Goal: Task Accomplishment & Management: Manage account settings

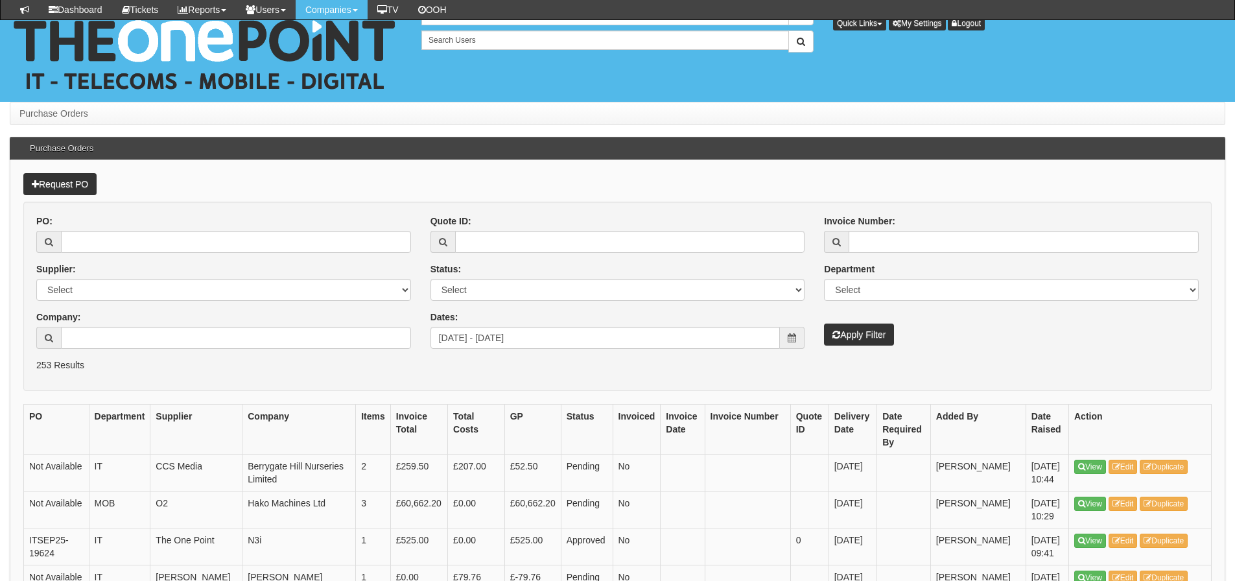
scroll to position [1297, 0]
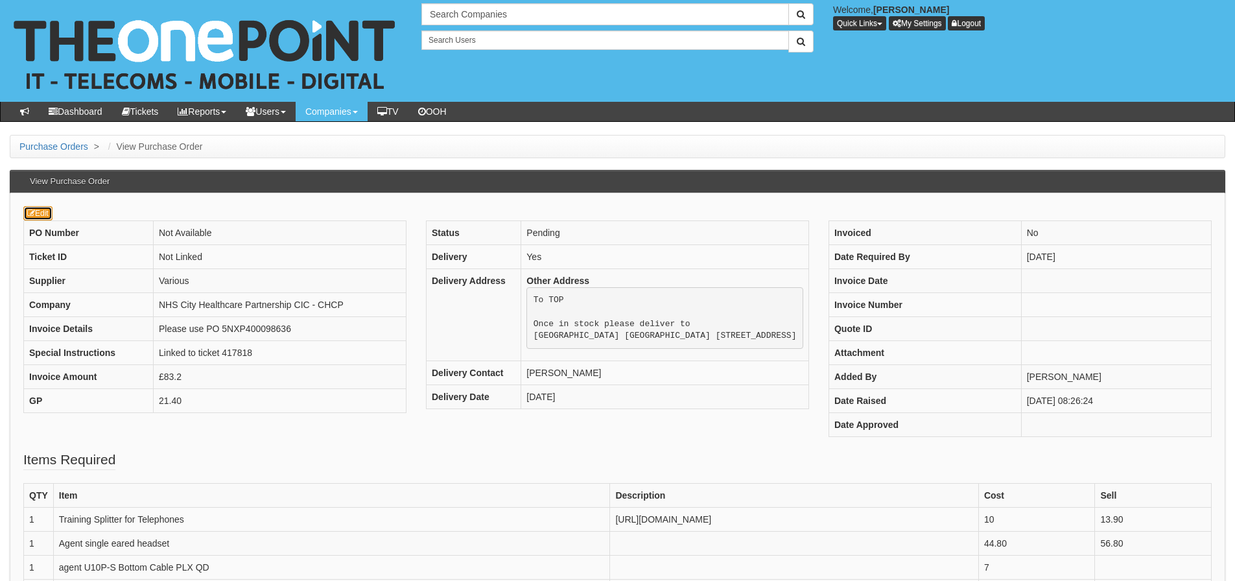
click at [38, 211] on link "Edit" at bounding box center [37, 213] width 29 height 14
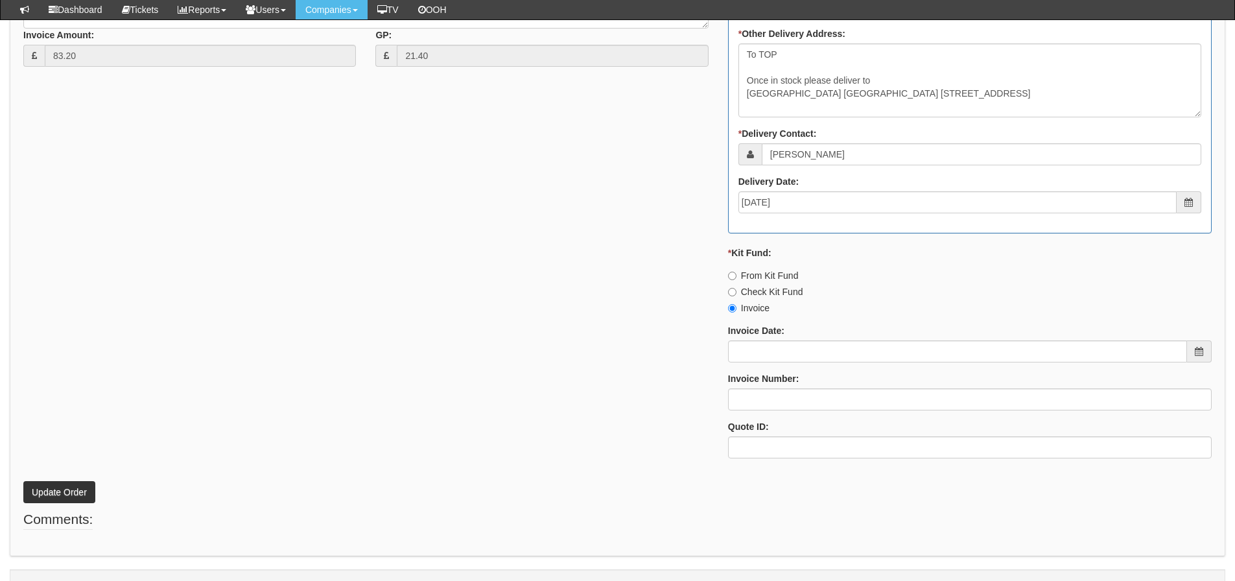
scroll to position [813, 0]
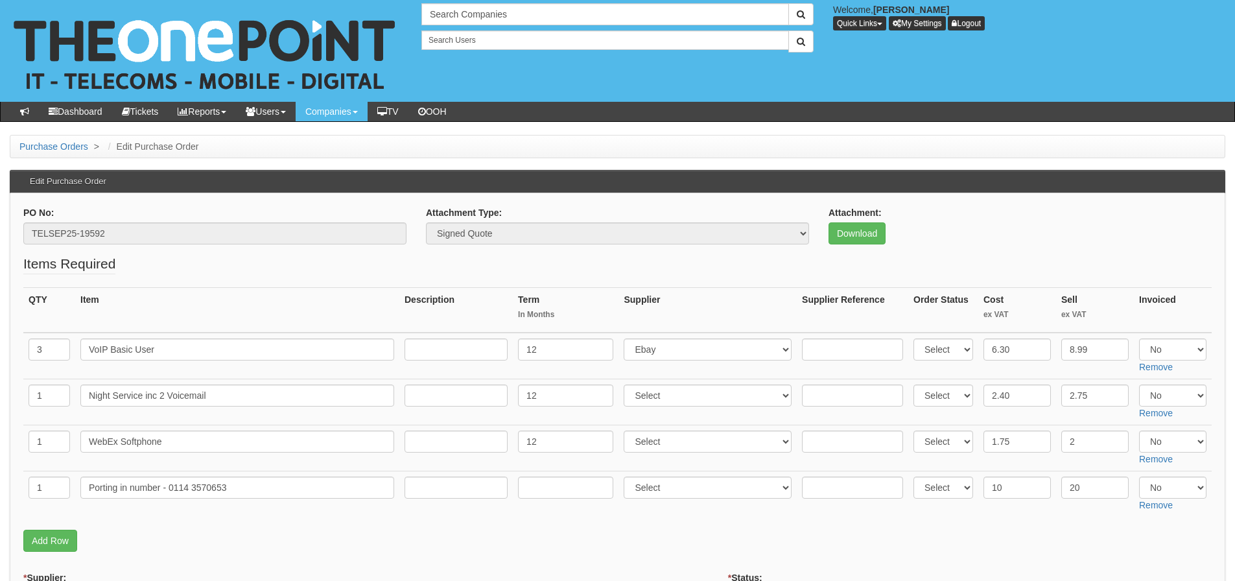
scroll to position [65, 0]
